Goal: Task Accomplishment & Management: Use online tool/utility

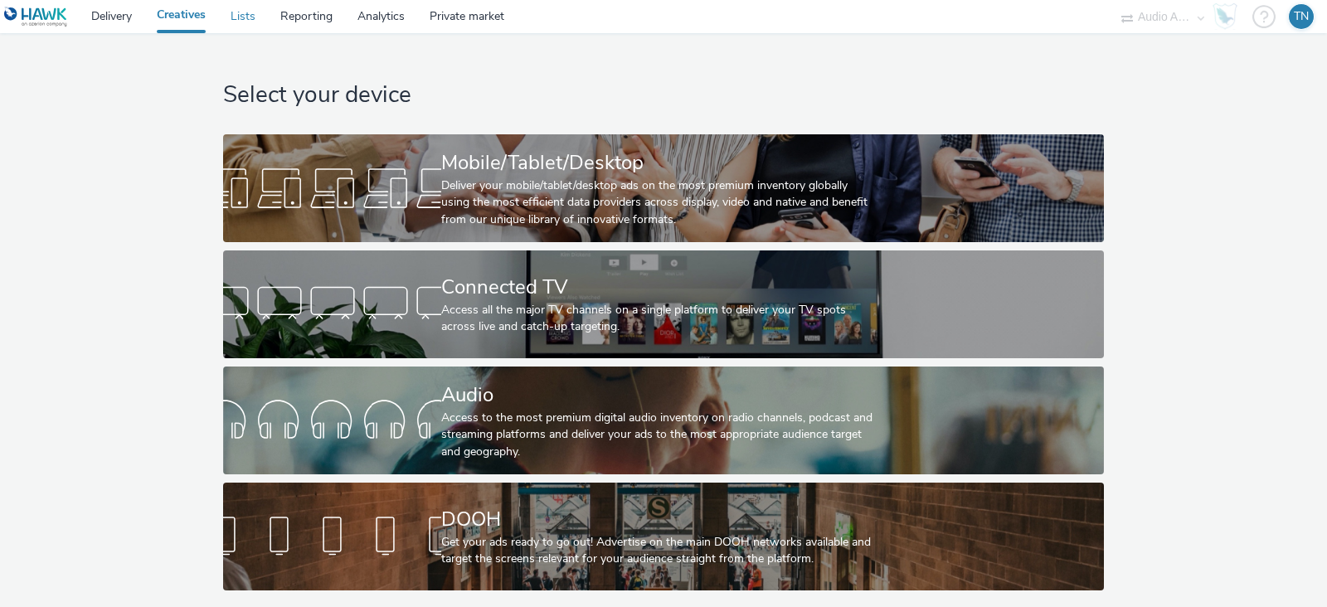
click at [256, 14] on link "Lists" at bounding box center [243, 16] width 50 height 33
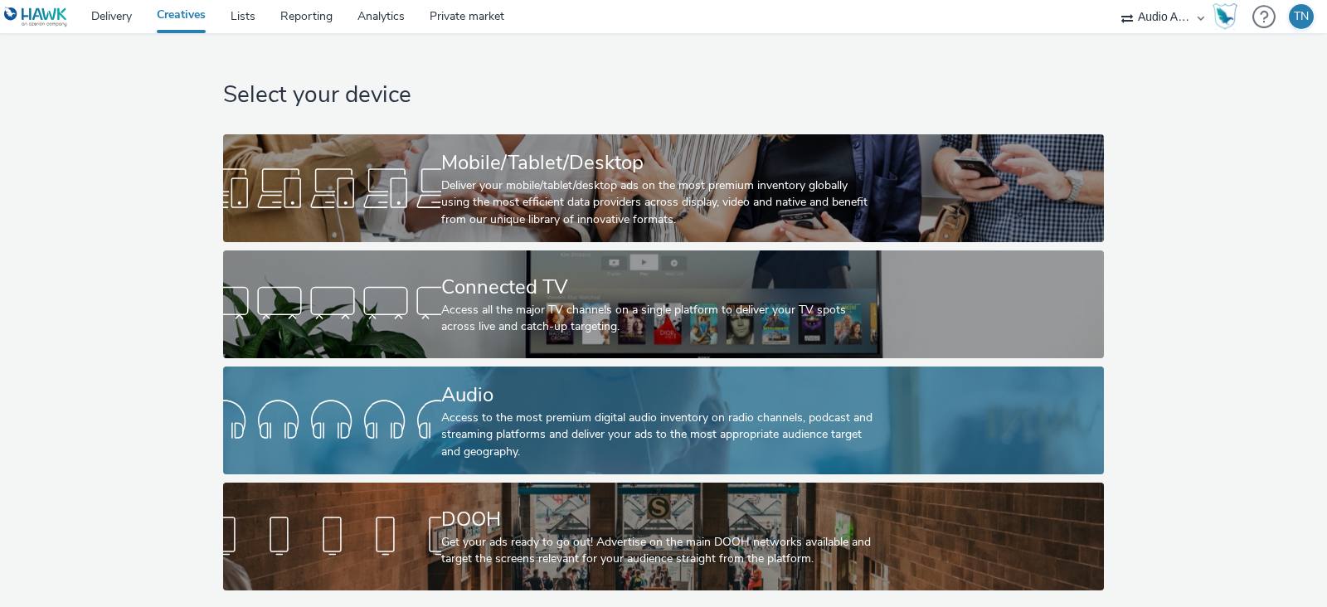
click at [682, 442] on div "Access to the most premium digital audio inventory on radio channels, podcast a…" at bounding box center [659, 435] width 437 height 51
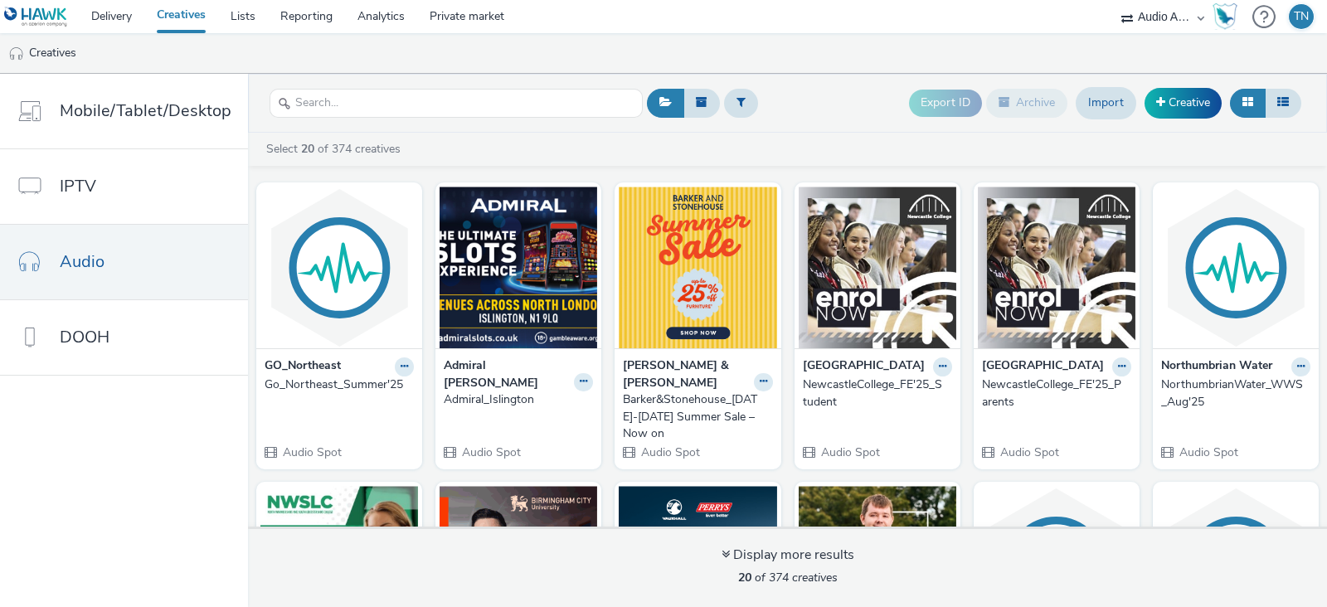
click at [1189, 119] on div "Export ID Archive Import Creative" at bounding box center [1107, 103] width 396 height 41
click at [1196, 114] on link "Creative" at bounding box center [1182, 103] width 77 height 30
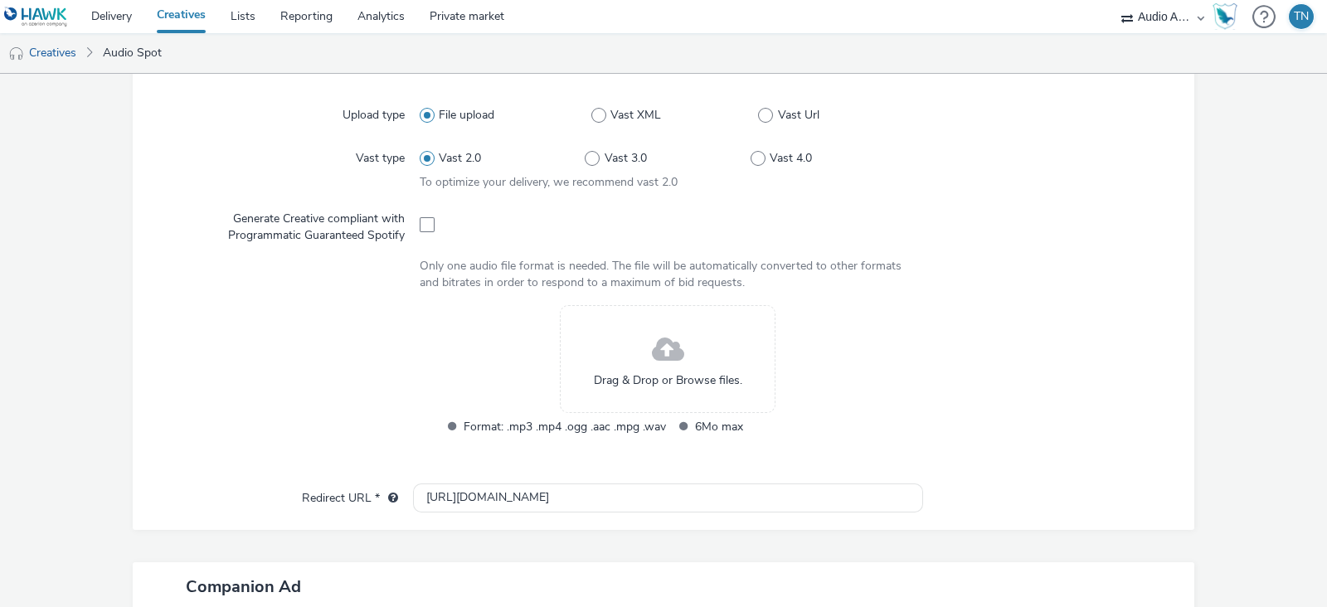
scroll to position [445, 0]
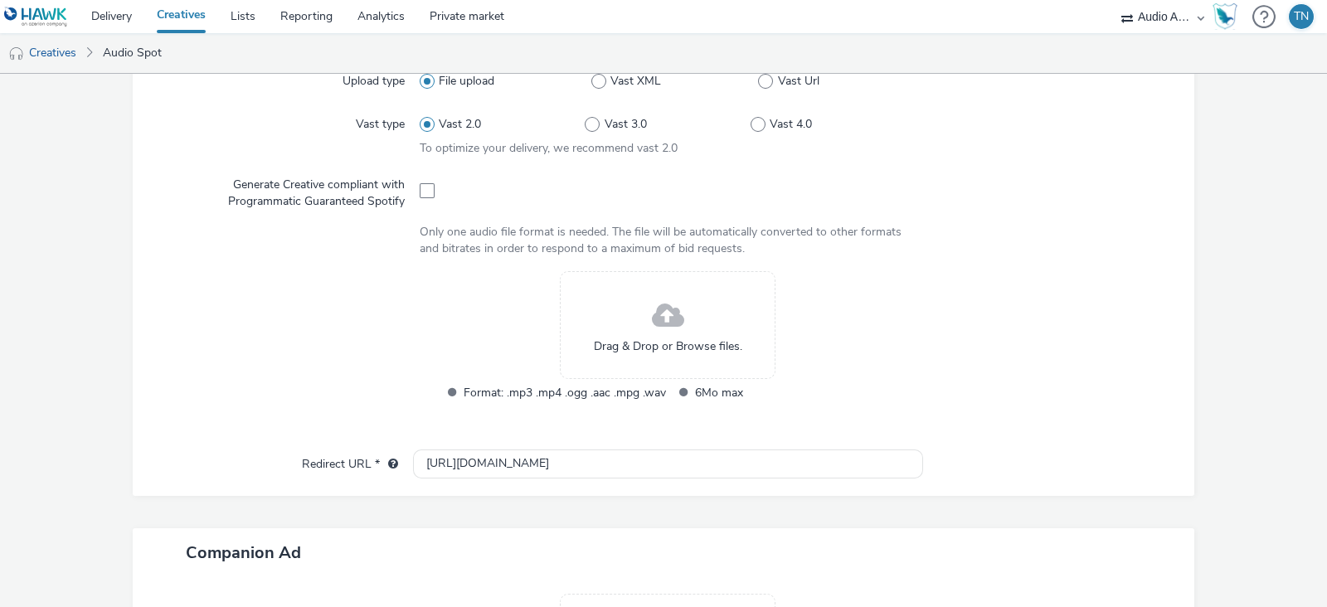
click at [695, 336] on div "Drag & Drop or Browse files." at bounding box center [668, 325] width 216 height 108
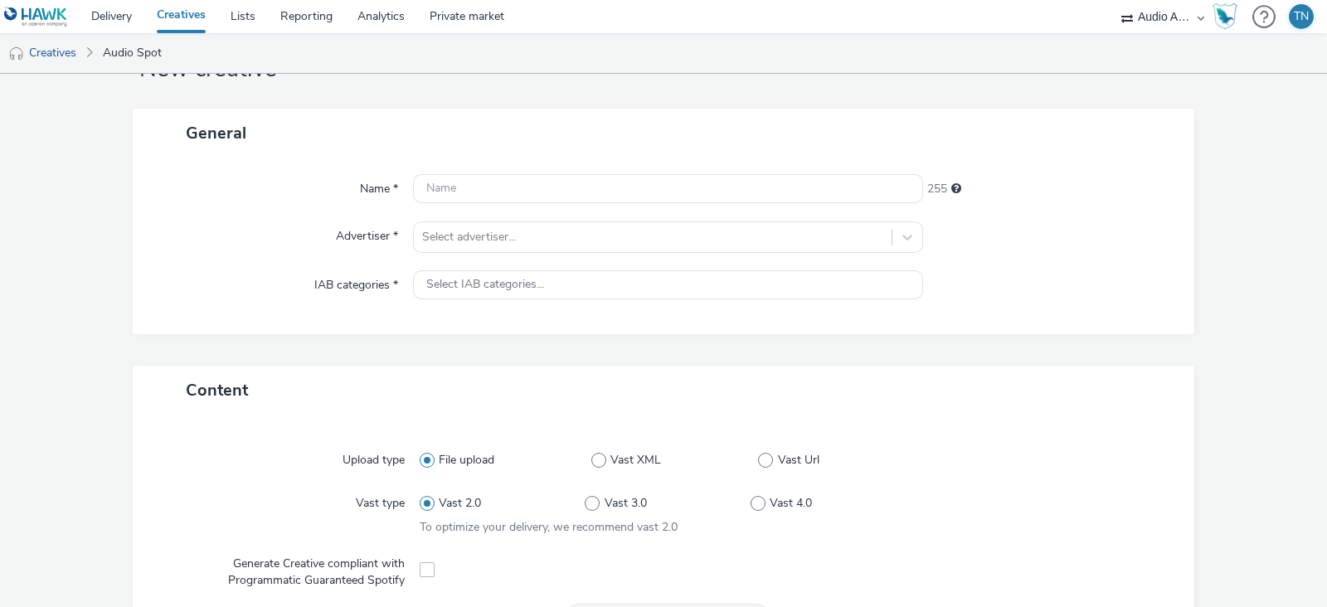
scroll to position [47, 0]
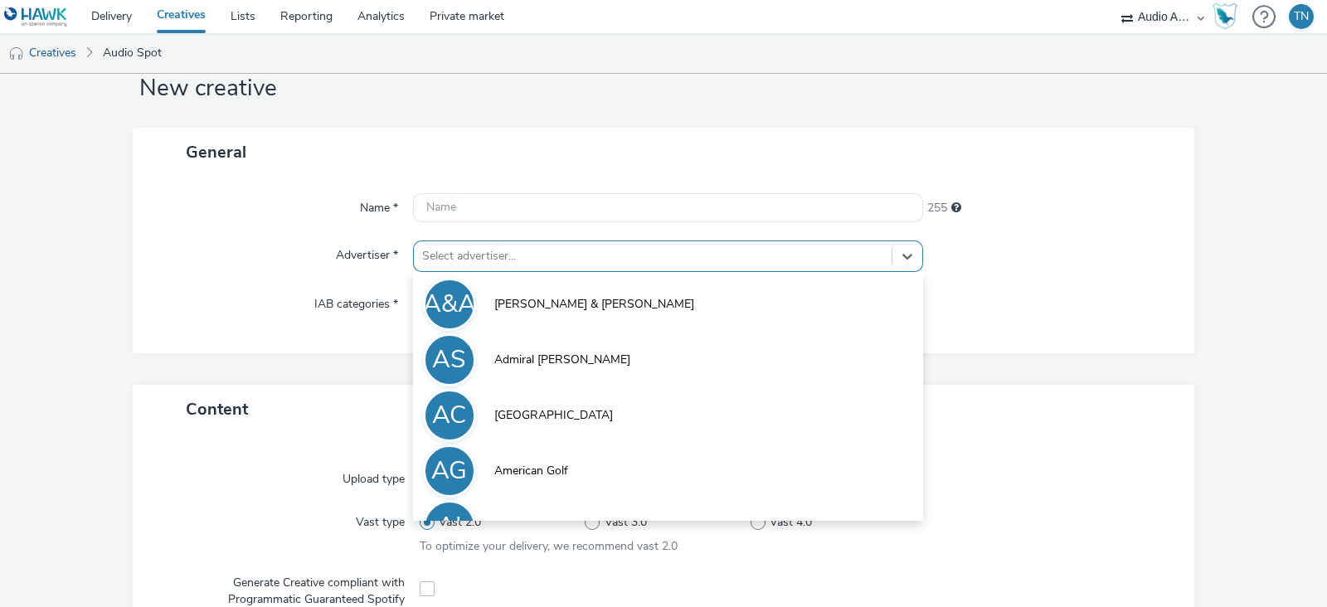
click at [720, 248] on div at bounding box center [652, 256] width 461 height 20
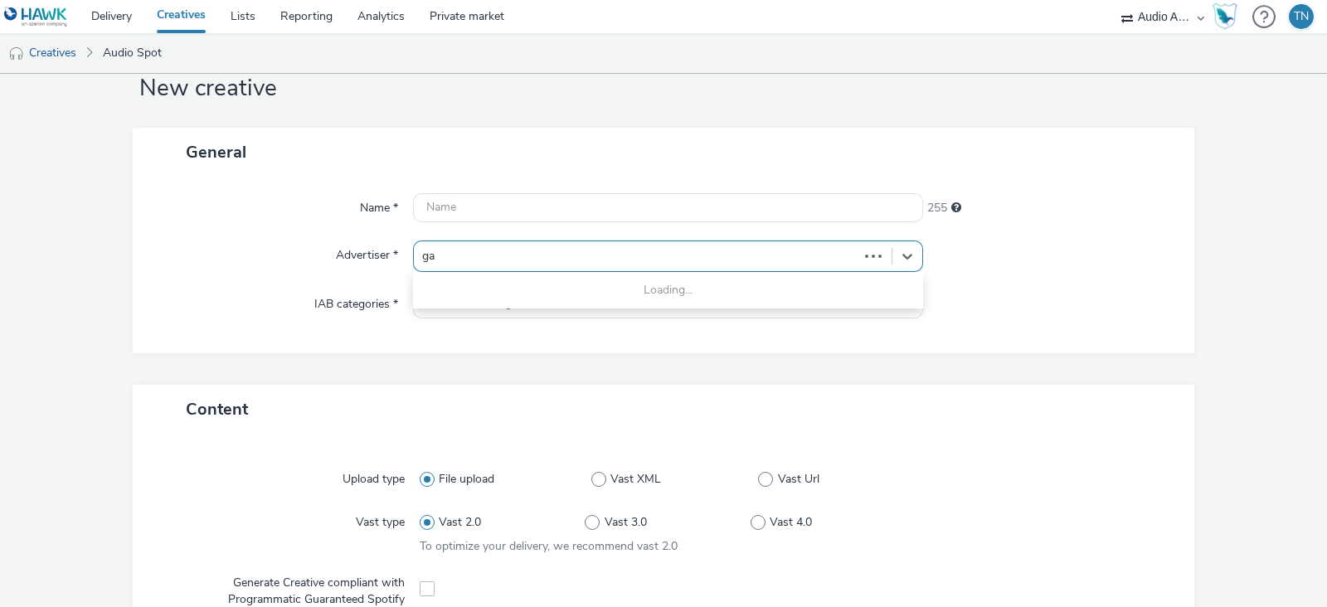
type input "gal"
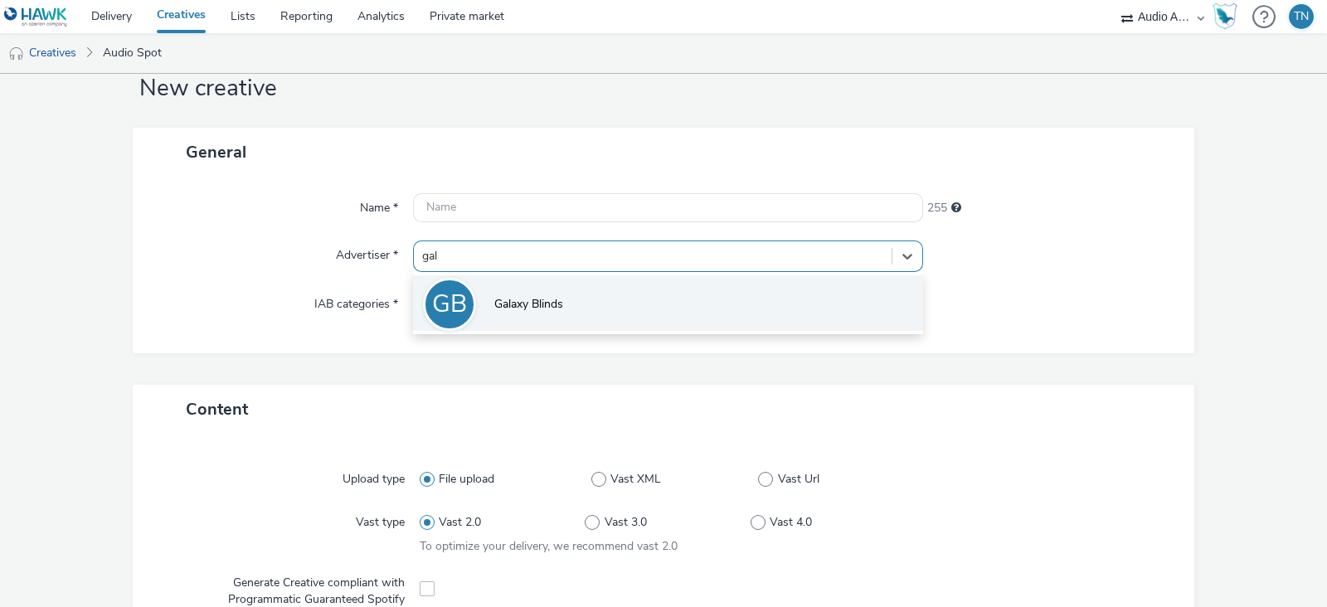
click at [623, 289] on li "GB Galaxy Blinds" at bounding box center [668, 303] width 510 height 56
type input "[URL][DOMAIN_NAME]"
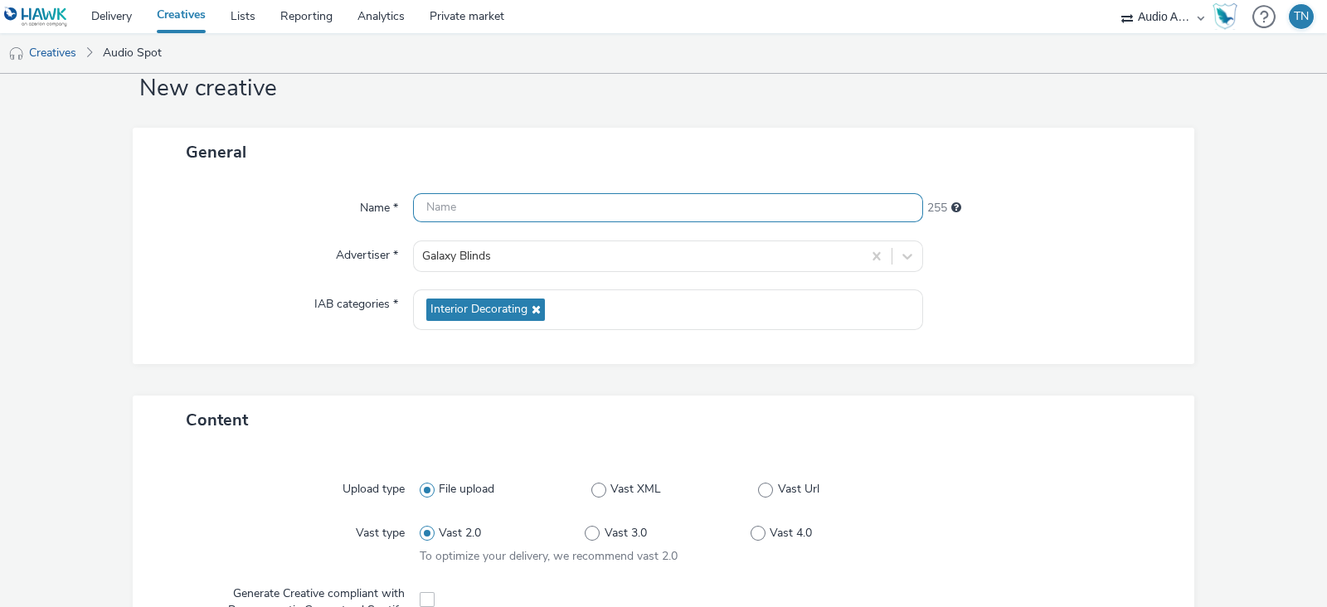
click at [589, 205] on input "text" at bounding box center [668, 207] width 510 height 29
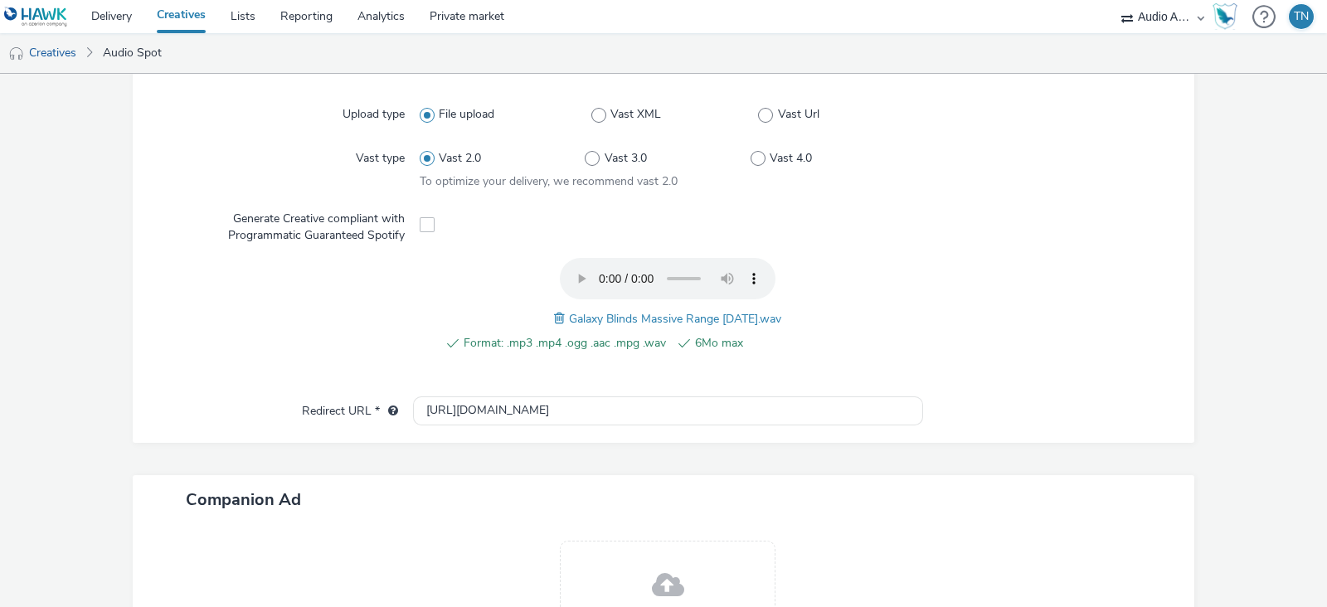
scroll to position [615, 0]
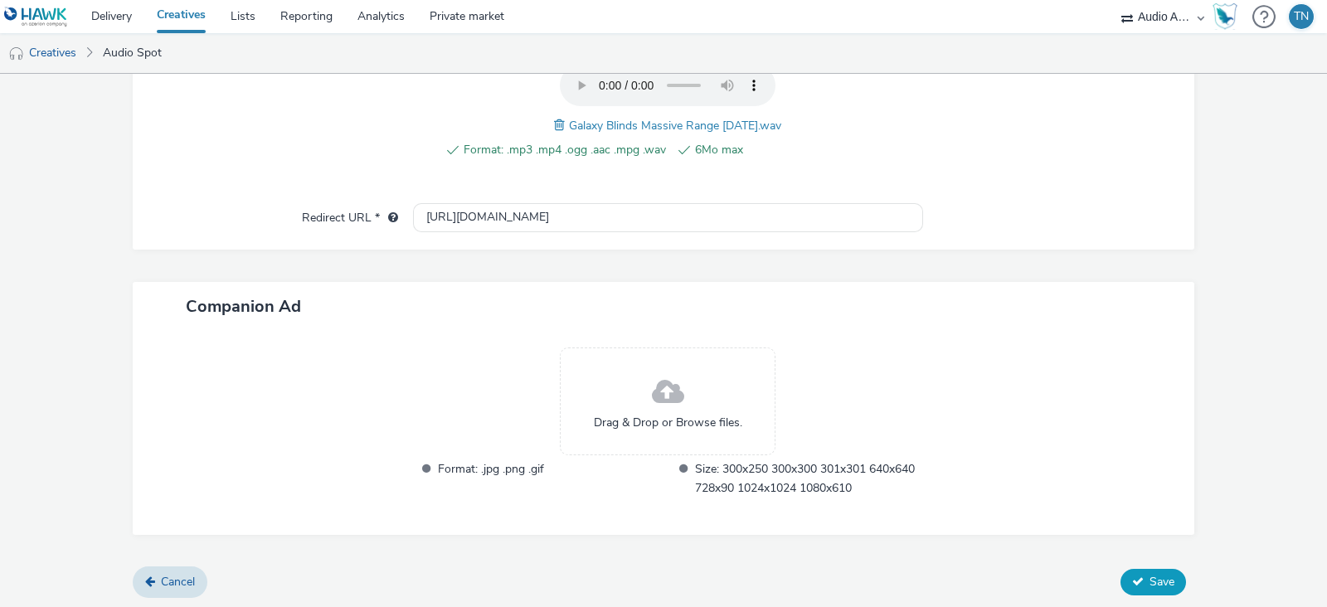
type input "GalaxyBlinds_MassiveRange"
click at [1155, 577] on span "Save" at bounding box center [1161, 582] width 25 height 16
